Goal: Find contact information: Find contact information

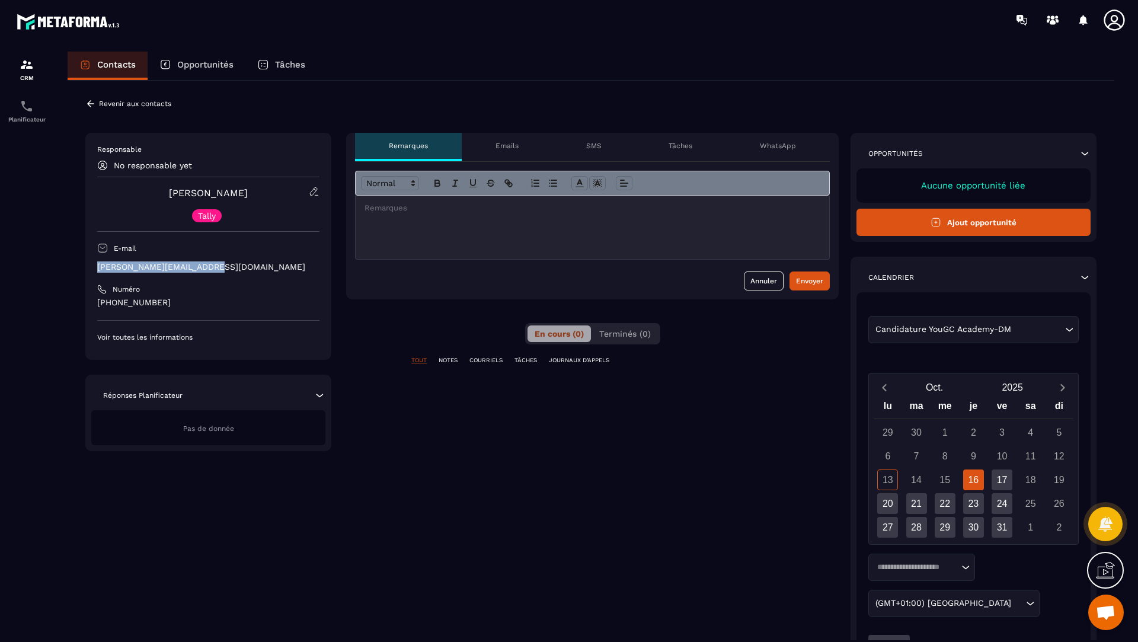
drag, startPoint x: 212, startPoint y: 268, endPoint x: 98, endPoint y: 268, distance: 114.4
click at [98, 268] on p "caroline.denech@gmail.com" at bounding box center [208, 266] width 222 height 11
copy p "caroline.denech@gmail.com"
drag, startPoint x: 184, startPoint y: 303, endPoint x: 94, endPoint y: 298, distance: 90.8
click at [94, 298] on div "Responsable No responsable yet Caroline Denéchère Tally E-mail caroline.denech@…" at bounding box center [208, 246] width 246 height 227
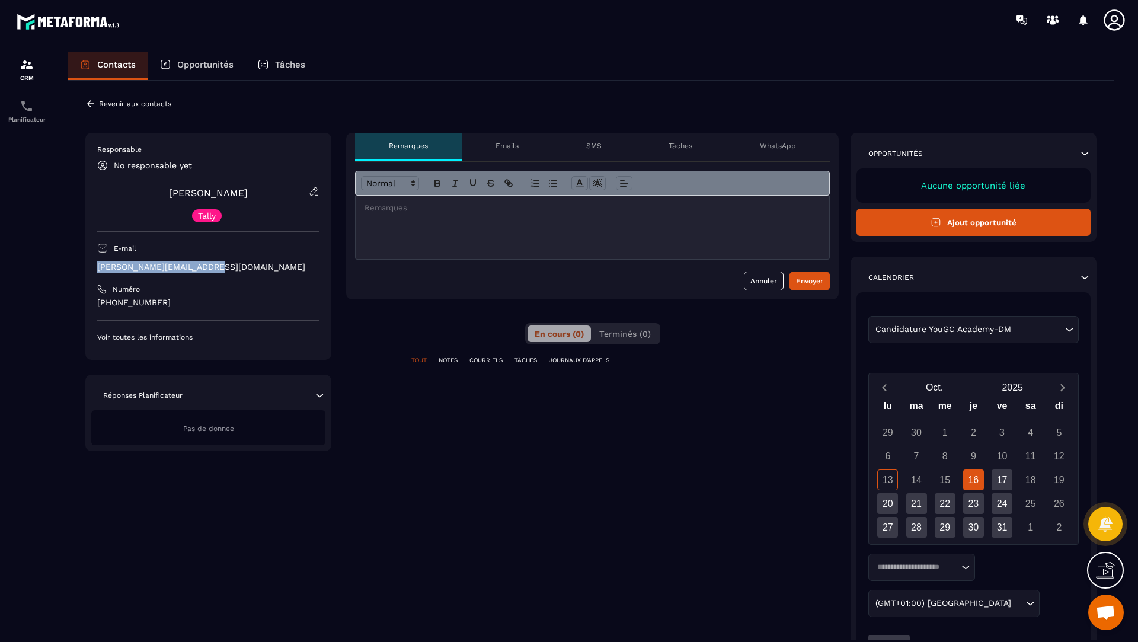
copy p "+33 337 6224 1791"
drag, startPoint x: 256, startPoint y: 194, endPoint x: 155, endPoint y: 196, distance: 101.3
click at [155, 196] on div "Caroline Denéchère Tally" at bounding box center [208, 204] width 222 height 36
drag, startPoint x: 258, startPoint y: 197, endPoint x: 155, endPoint y: 197, distance: 103.1
click at [155, 197] on div "Caroline Denéchère Tally" at bounding box center [208, 204] width 222 height 36
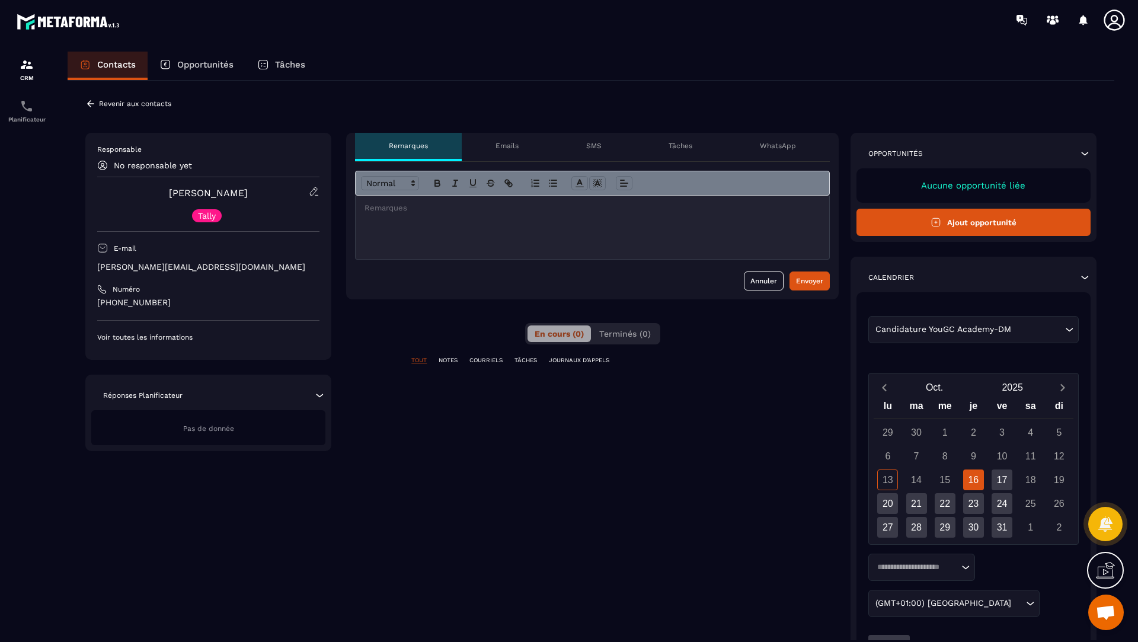
copy link "Caroline Denéchère"
drag, startPoint x: 213, startPoint y: 269, endPoint x: 71, endPoint y: 271, distance: 142.8
click at [71, 271] on div "**********" at bounding box center [591, 398] width 1046 height 635
copy p "caroline.denech@gmail.com"
drag, startPoint x: 260, startPoint y: 188, endPoint x: 164, endPoint y: 190, distance: 96.6
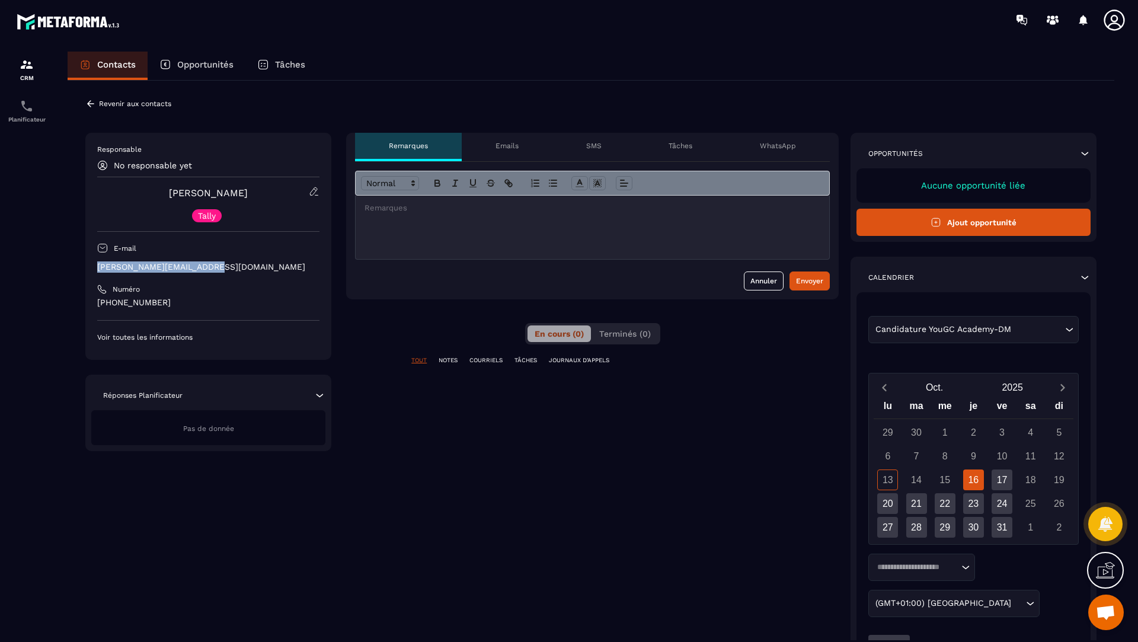
click at [164, 190] on div "Caroline Denéchère Tally" at bounding box center [208, 204] width 222 height 36
copy link "Caroline Denéchère"
drag, startPoint x: 187, startPoint y: 268, endPoint x: 91, endPoint y: 270, distance: 96.0
click at [91, 270] on div "Responsable No responsable yet Caroline Denéchère Tally E-mail caroline.denech@…" at bounding box center [208, 246] width 246 height 227
copy p "caroline.denech@gmail.com"
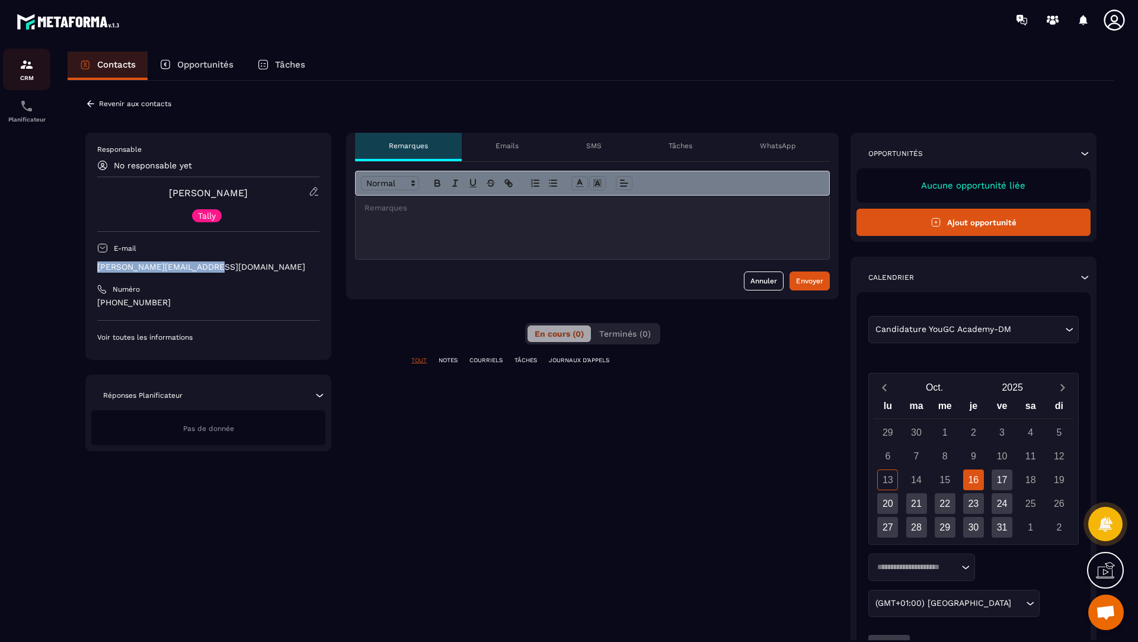
click at [20, 69] on img at bounding box center [27, 64] width 14 height 14
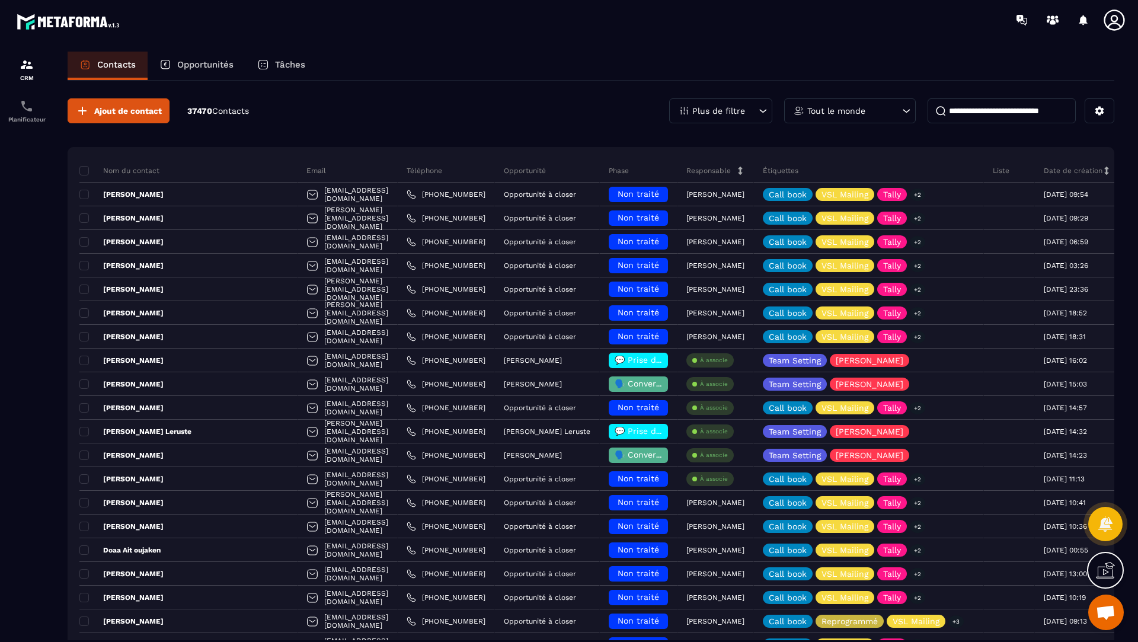
click at [188, 61] on p "Opportunités" at bounding box center [205, 64] width 56 height 11
click at [204, 65] on p "Opportunités" at bounding box center [205, 64] width 56 height 11
click at [198, 65] on p "Opportunités" at bounding box center [205, 64] width 56 height 11
click at [486, 72] on div "Contacts Opportunités Tâches" at bounding box center [591, 66] width 1046 height 28
click at [192, 63] on p "Opportunités" at bounding box center [205, 64] width 56 height 11
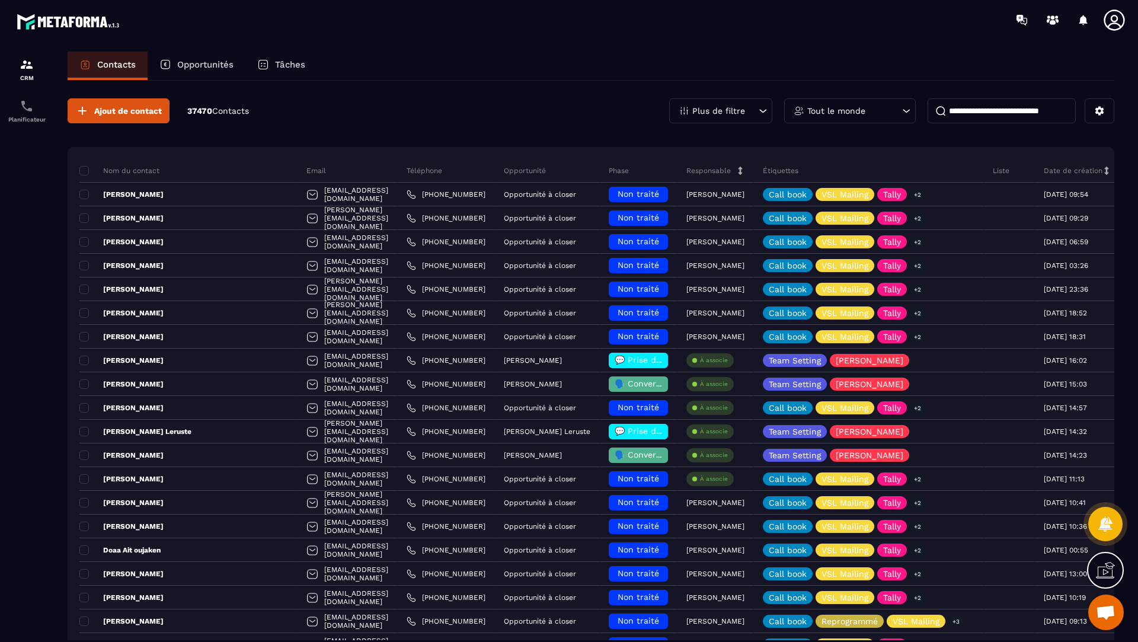
click at [191, 64] on p "Opportunités" at bounding box center [205, 64] width 56 height 11
click at [201, 61] on p "Opportunités" at bounding box center [205, 64] width 56 height 11
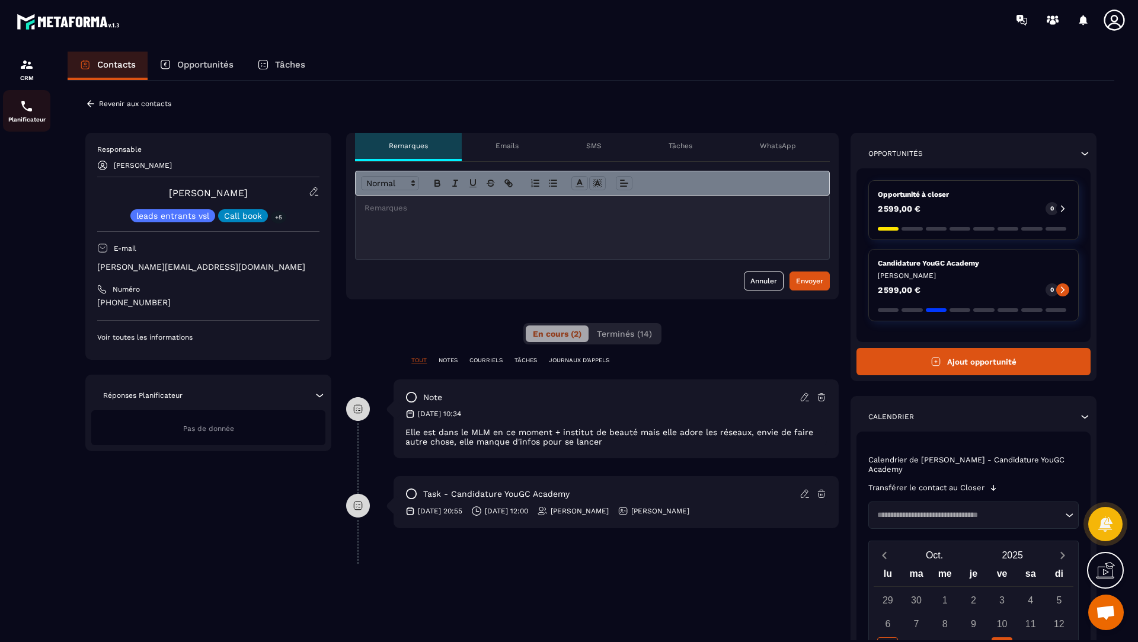
click at [32, 116] on div "Planificateur" at bounding box center [26, 111] width 47 height 24
click at [20, 107] on img at bounding box center [27, 106] width 14 height 14
